Goal: Task Accomplishment & Management: Use online tool/utility

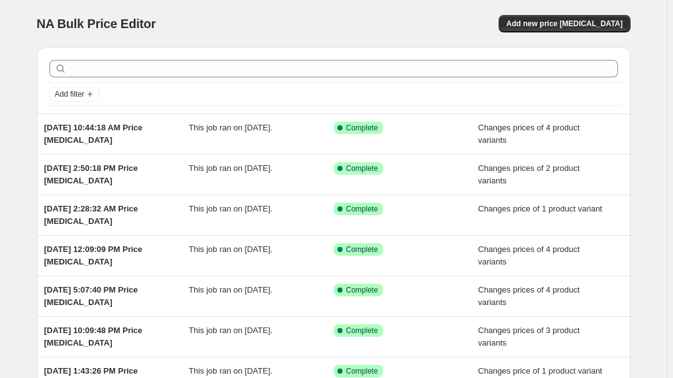
click at [571, 7] on div "NA Bulk Price Editor. This page is ready NA Bulk Price Editor Add new price [ME…" at bounding box center [333, 23] width 593 height 47
click at [593, 31] on button "Add new price [MEDICAL_DATA]" at bounding box center [563, 23] width 131 height 17
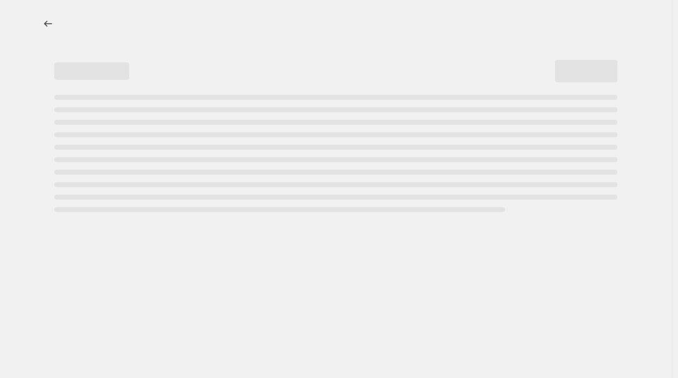
select select "percentage"
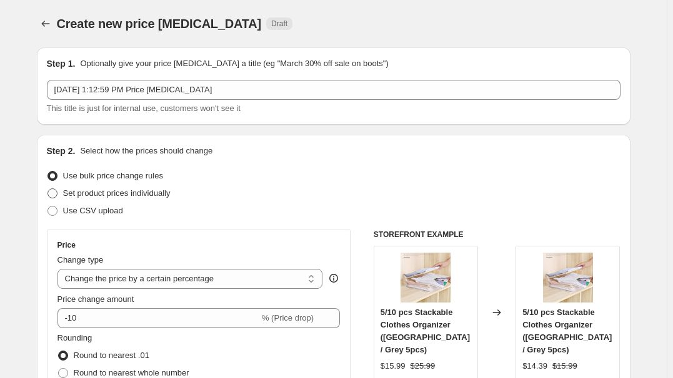
click at [126, 197] on span "Set product prices individually" at bounding box center [116, 193] width 107 height 9
click at [48, 189] on input "Set product prices individually" at bounding box center [47, 189] width 1 height 1
radio input "true"
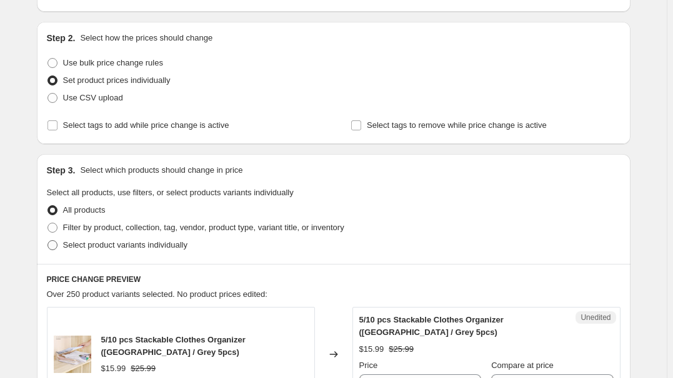
click at [91, 244] on span "Select product variants individually" at bounding box center [125, 244] width 124 height 9
click at [48, 241] on input "Select product variants individually" at bounding box center [47, 240] width 1 height 1
radio input "true"
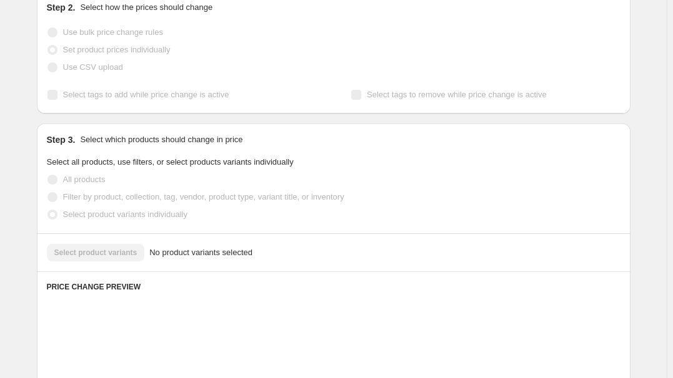
scroll to position [227, 0]
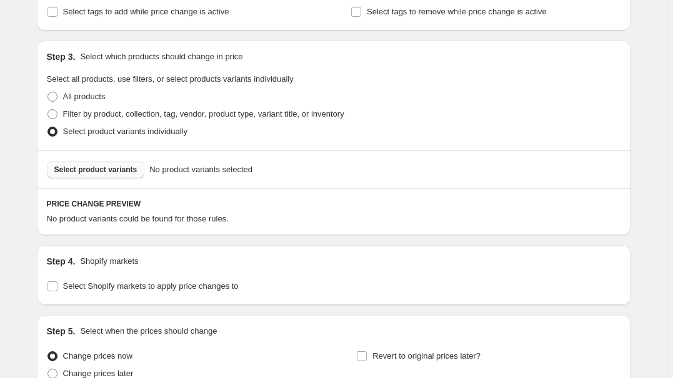
click at [96, 175] on button "Select product variants" at bounding box center [96, 169] width 98 height 17
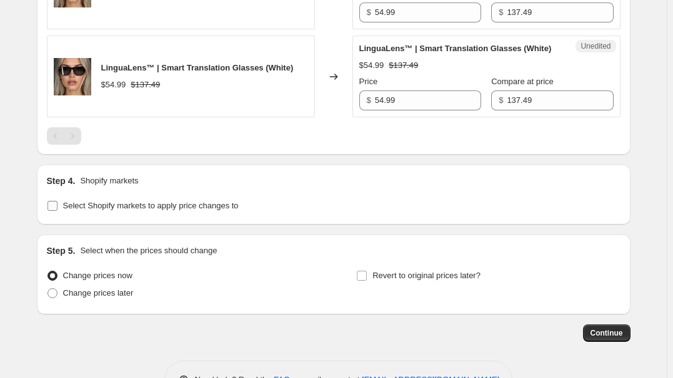
click at [108, 210] on span "Select Shopify markets to apply price changes to" at bounding box center [150, 205] width 175 height 9
click at [57, 211] on input "Select Shopify markets to apply price changes to" at bounding box center [52, 206] width 10 height 10
checkbox input "true"
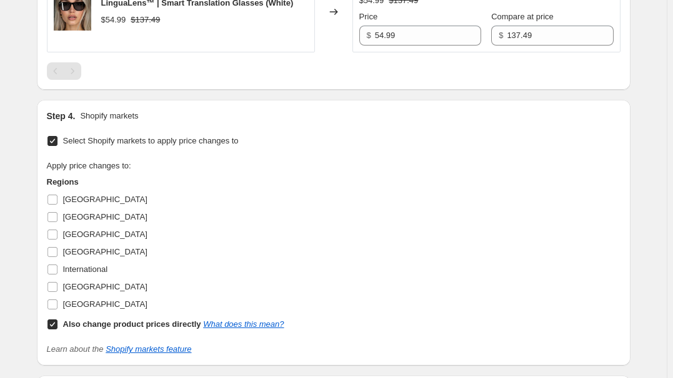
scroll to position [625, 0]
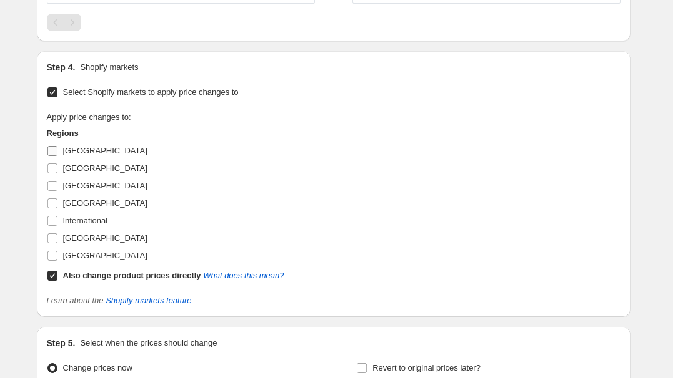
click at [63, 160] on label "Australia" at bounding box center [97, 150] width 101 height 17
click at [57, 156] on input "Australia" at bounding box center [52, 151] width 10 height 10
checkbox input "true"
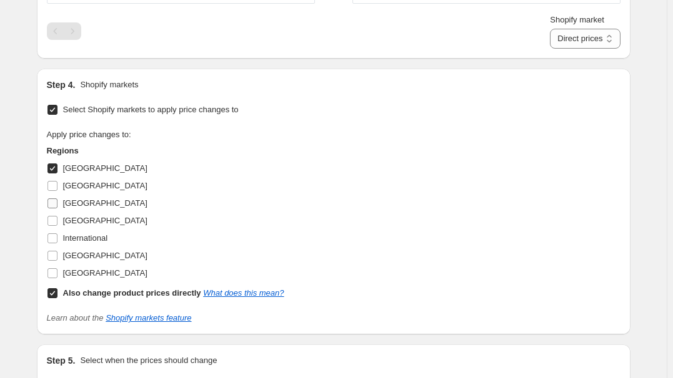
click at [75, 208] on span "France" at bounding box center [105, 203] width 84 height 9
click at [57, 209] on input "France" at bounding box center [52, 204] width 10 height 10
checkbox input "true"
click at [74, 225] on span "Germany" at bounding box center [105, 220] width 84 height 9
click at [57, 226] on input "Germany" at bounding box center [52, 221] width 10 height 10
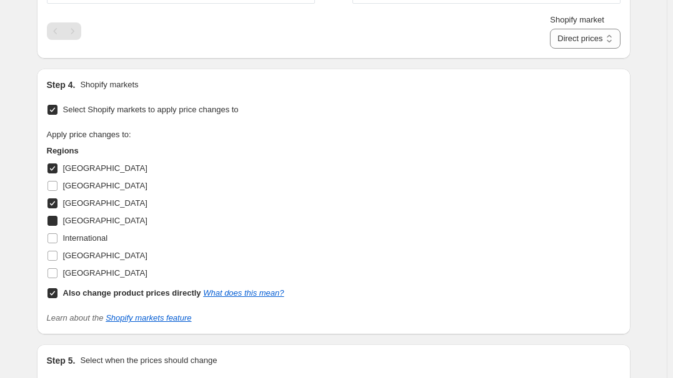
checkbox input "true"
click at [85, 260] on span "United Kingdom" at bounding box center [105, 255] width 84 height 9
click at [57, 261] on input "United Kingdom" at bounding box center [52, 256] width 10 height 10
checkbox input "true"
click at [80, 298] on b "Also change product prices directly" at bounding box center [132, 293] width 138 height 9
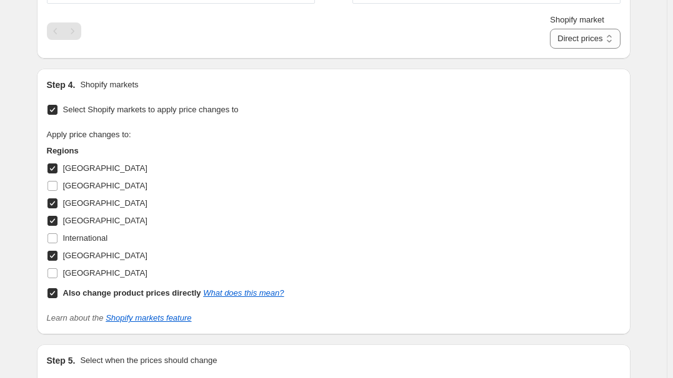
click at [57, 299] on input "Also change product prices directly What does this mean?" at bounding box center [52, 294] width 10 height 10
checkbox input "false"
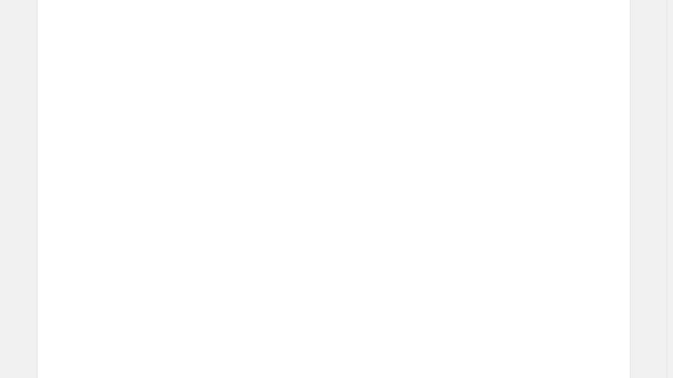
click at [402, 238] on div "Unedited Placeholder $53.15 $59.05 Price $ 53.15 Compare at price $ 59.05" at bounding box center [486, 227] width 268 height 82
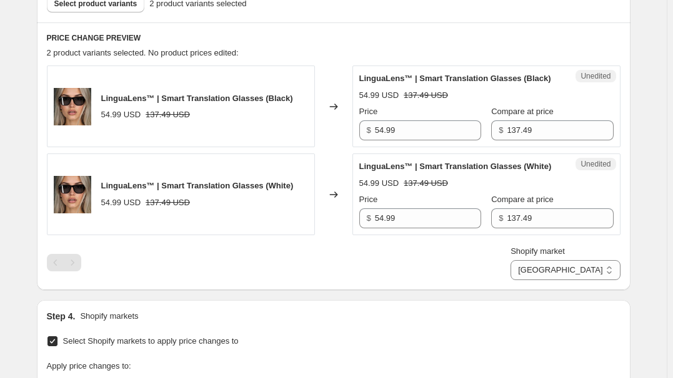
scroll to position [454, 0]
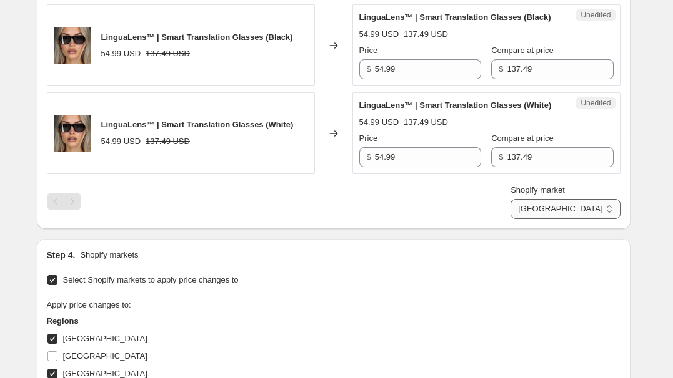
click at [593, 219] on select "Australia France Germany United Kingdom" at bounding box center [564, 209] width 109 height 20
click at [568, 219] on select "Australia France Germany United Kingdom" at bounding box center [564, 209] width 109 height 20
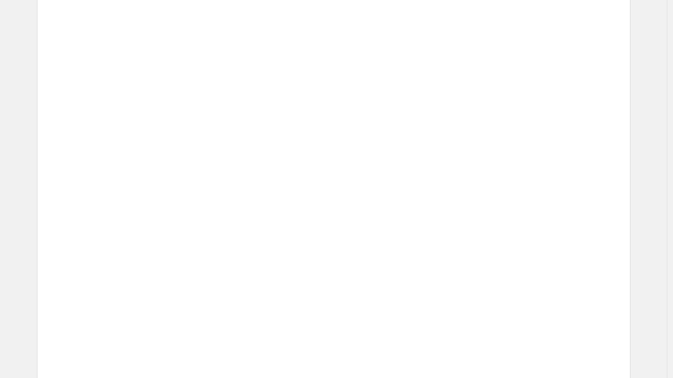
click at [515, 270] on div "Unedited Placeholder 53.15 USD 59.05 USD Price $ 53.15 Compare at price $ 59.05" at bounding box center [486, 310] width 268 height 82
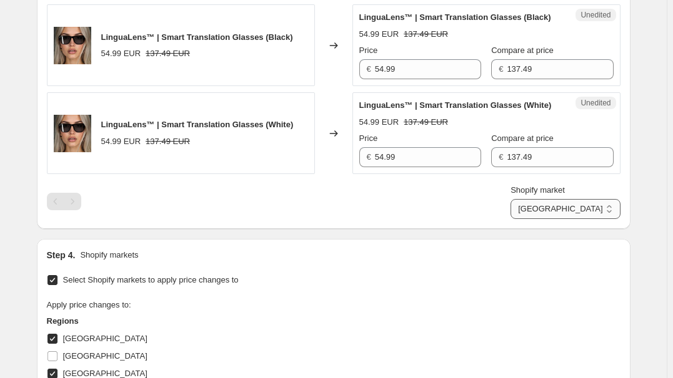
click at [573, 219] on select "Australia France Germany United Kingdom" at bounding box center [564, 209] width 109 height 20
click at [565, 219] on select "Australia France Germany United Kingdom" at bounding box center [564, 209] width 109 height 20
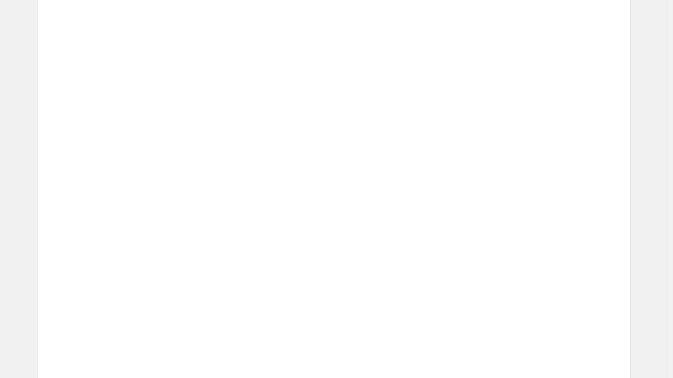
click at [526, 277] on div "Placeholder" at bounding box center [481, 281] width 163 height 12
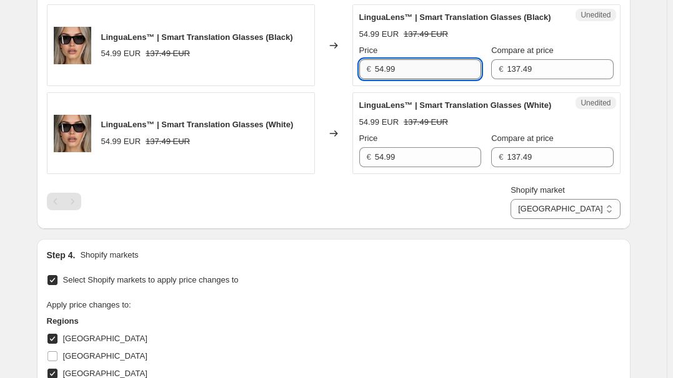
click at [438, 79] on input "54.99" at bounding box center [428, 69] width 106 height 20
click at [578, 219] on select "Australia France Germany United Kingdom" at bounding box center [564, 209] width 109 height 20
select select "7501644017"
click at [539, 219] on select "Australia France Germany United Kingdom" at bounding box center [564, 209] width 109 height 20
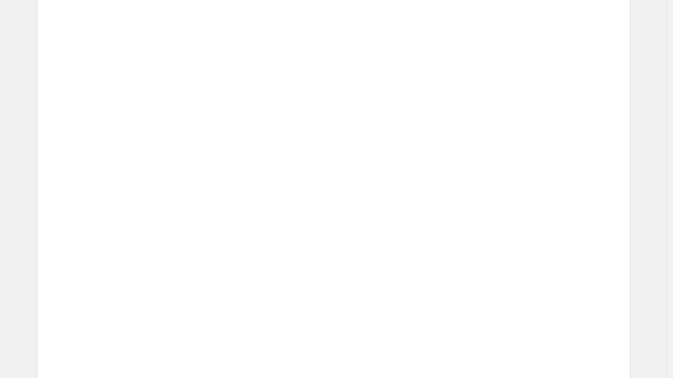
click at [534, 310] on span "Compare at price" at bounding box center [542, 314] width 62 height 9
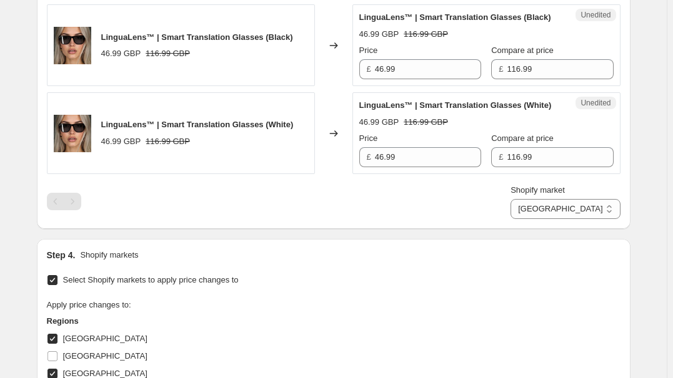
drag, startPoint x: 418, startPoint y: 279, endPoint x: 413, endPoint y: 201, distance: 77.6
click at [418, 262] on div "Step 4. Shopify markets" at bounding box center [333, 255] width 573 height 12
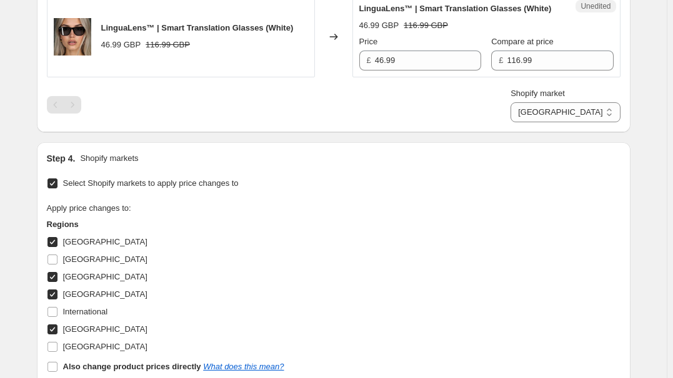
scroll to position [511, 0]
